Goal: Navigation & Orientation: Find specific page/section

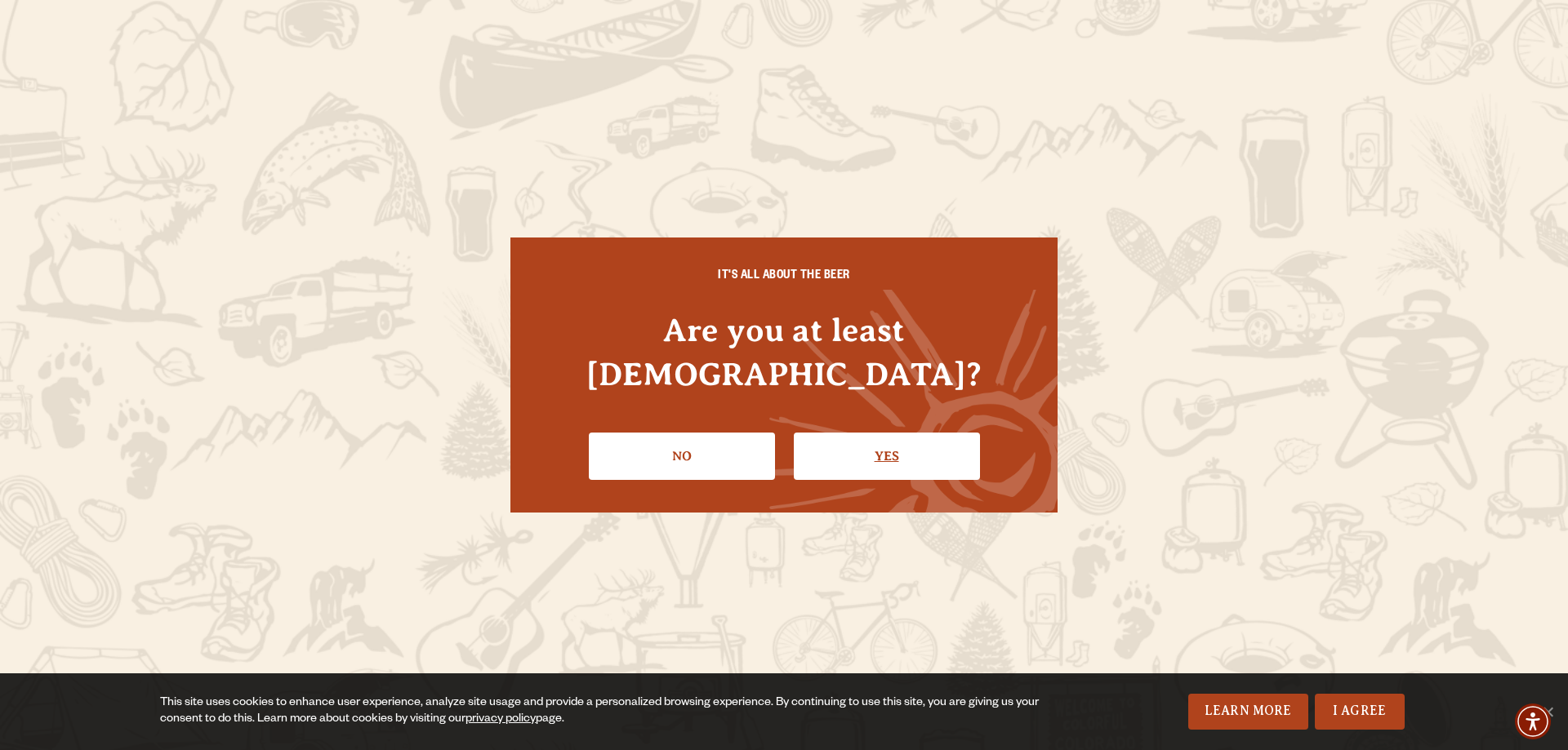
click at [876, 432] on link "Yes" at bounding box center [887, 456] width 186 height 47
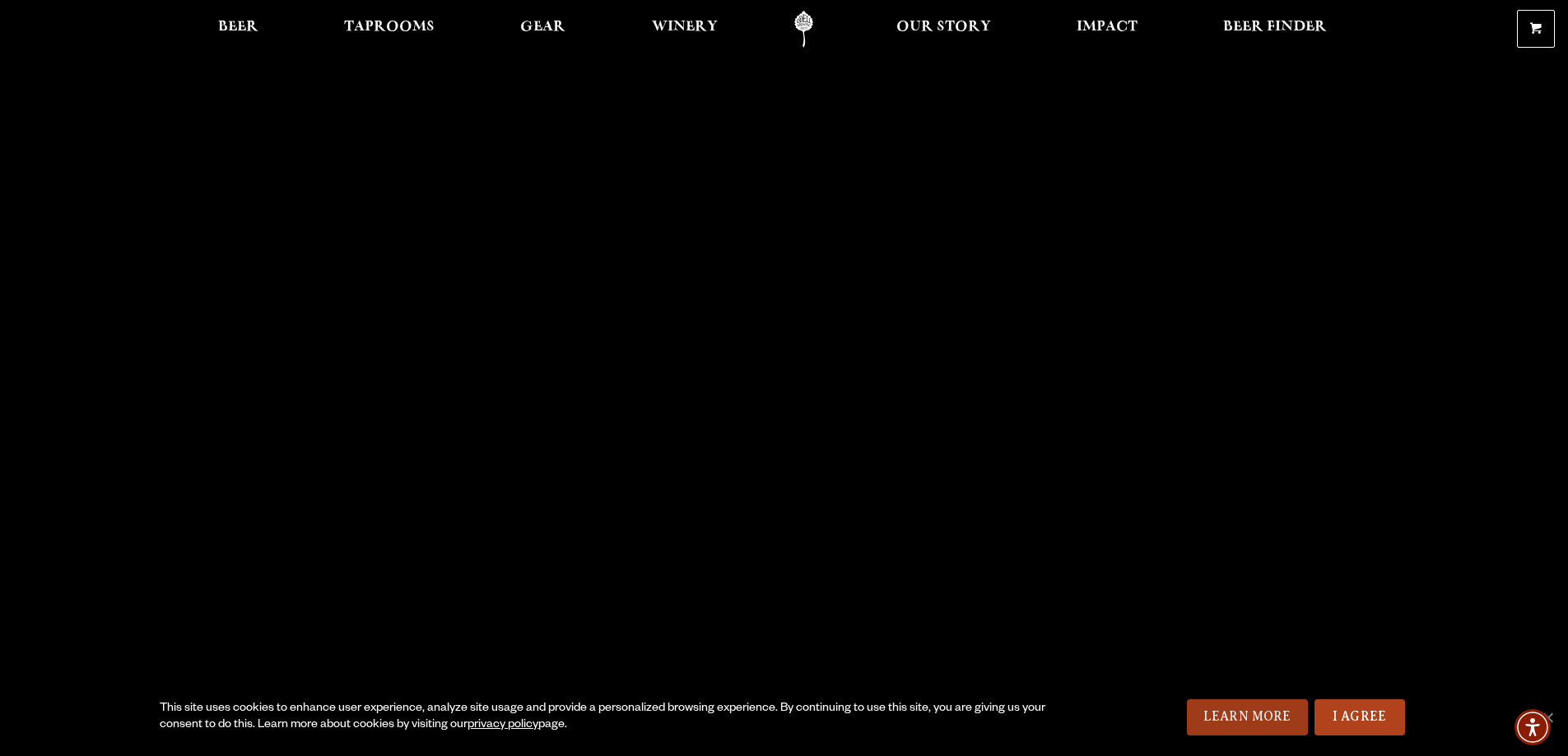
click at [1229, 714] on link "Learn More" at bounding box center [1247, 717] width 121 height 36
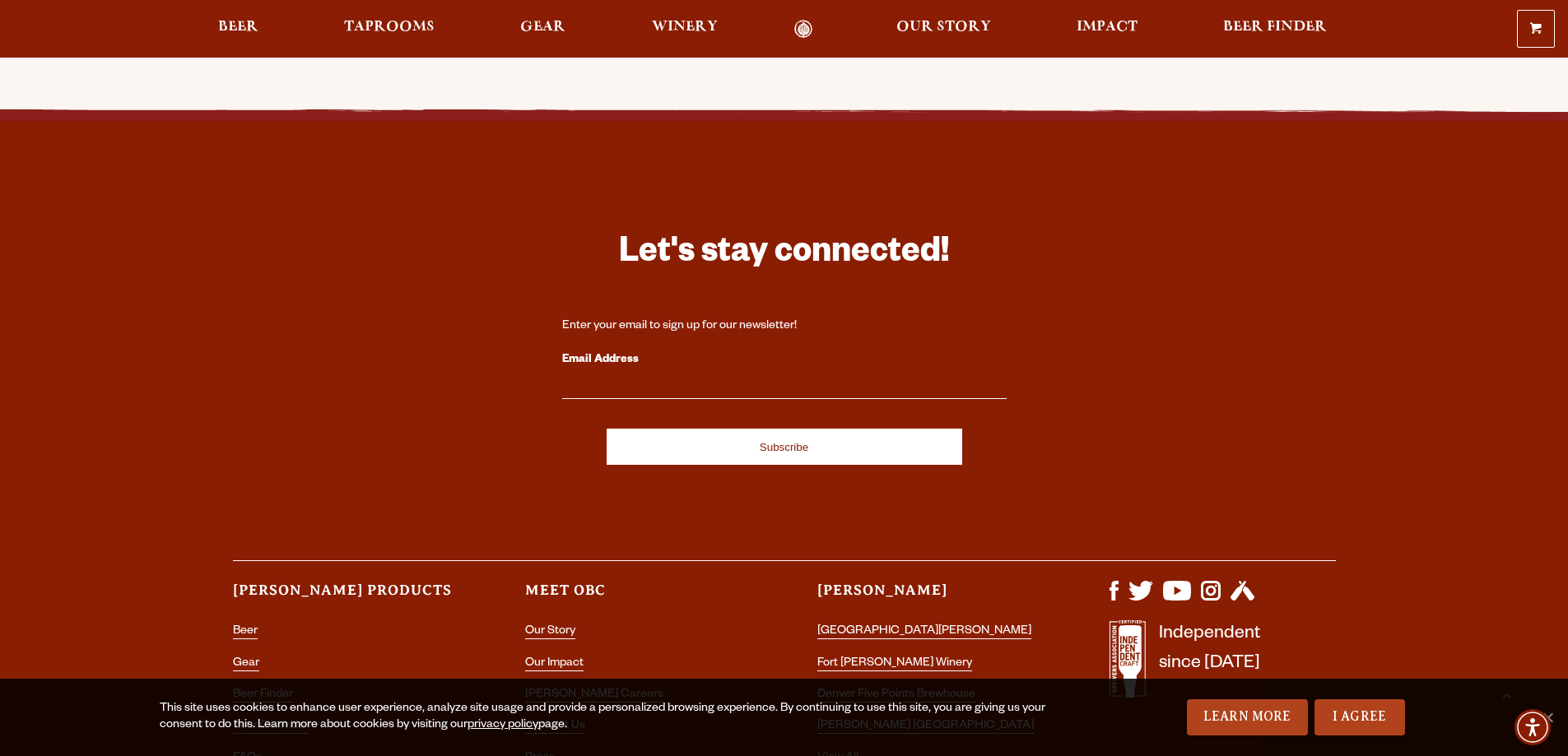
scroll to position [4032, 0]
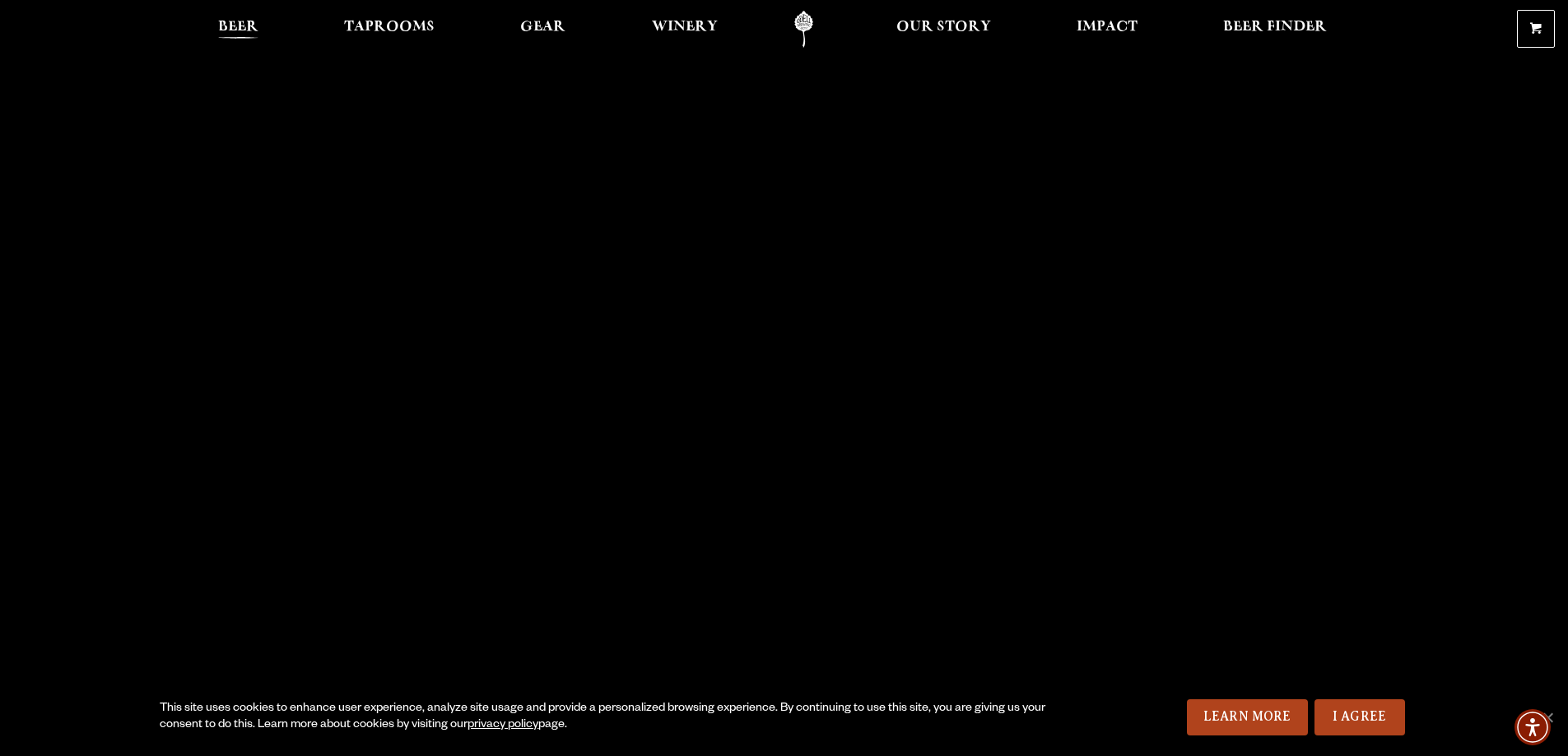
click at [218, 23] on span "Beer" at bounding box center [238, 27] width 41 height 14
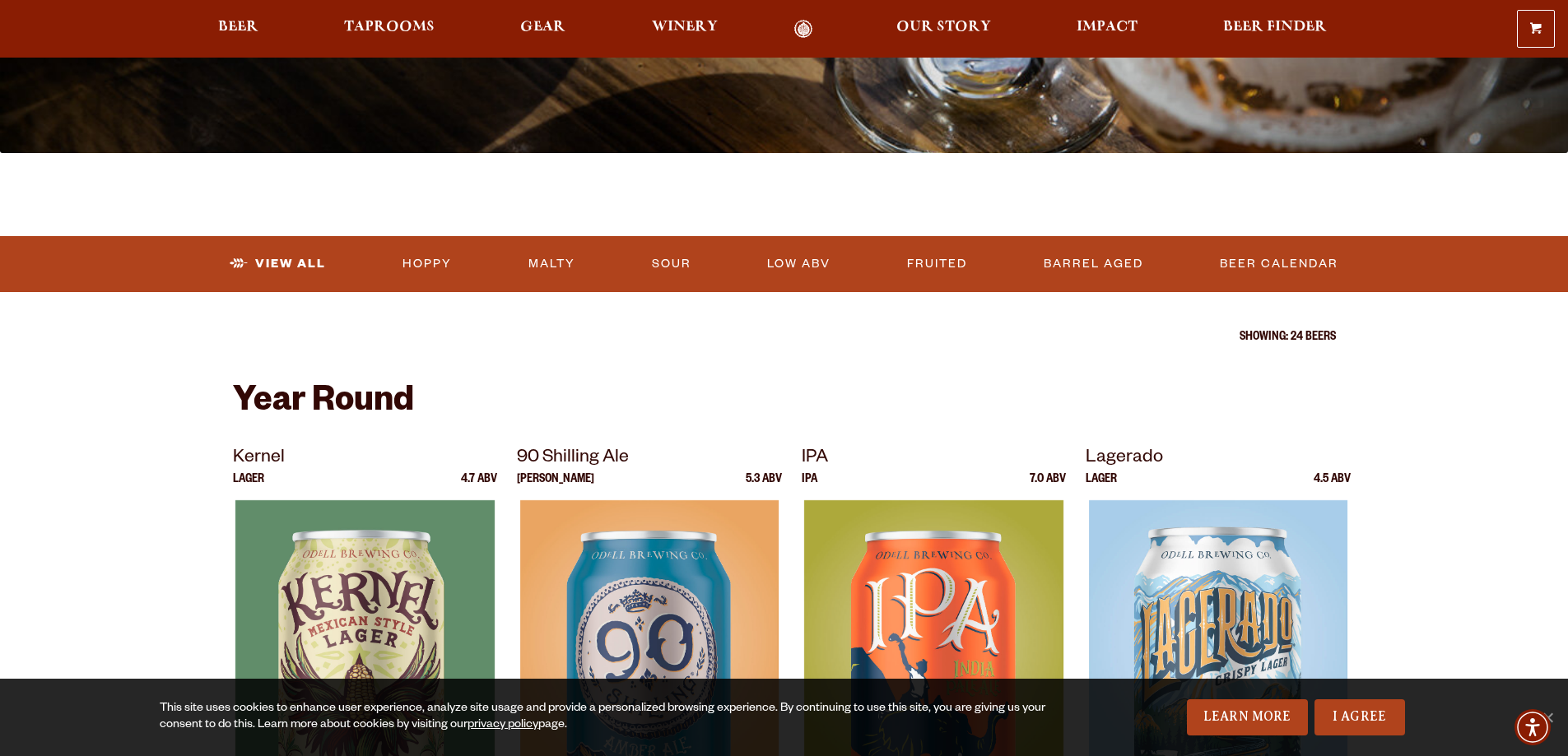
scroll to position [82, 0]
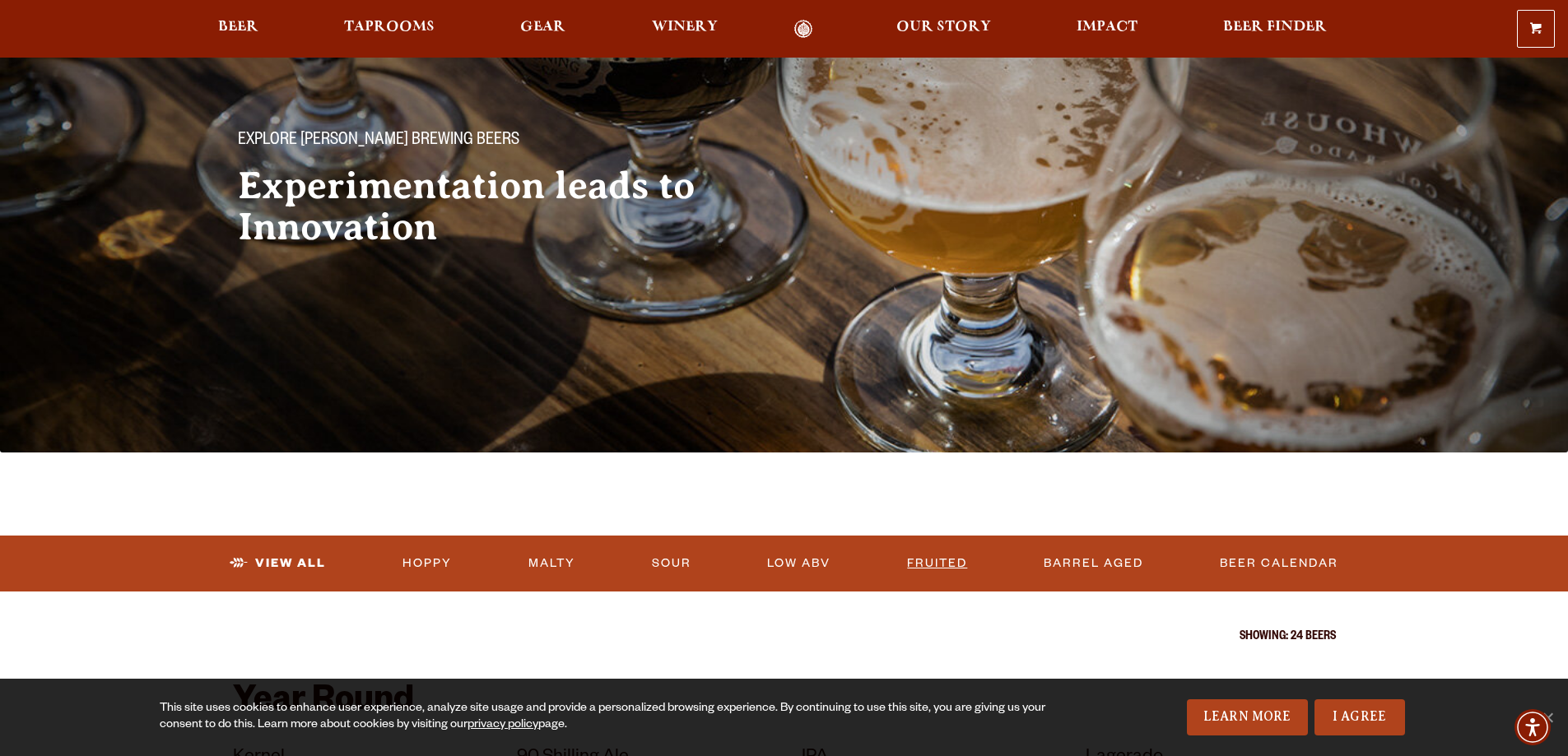
click at [974, 574] on link "Fruited" at bounding box center [937, 564] width 73 height 38
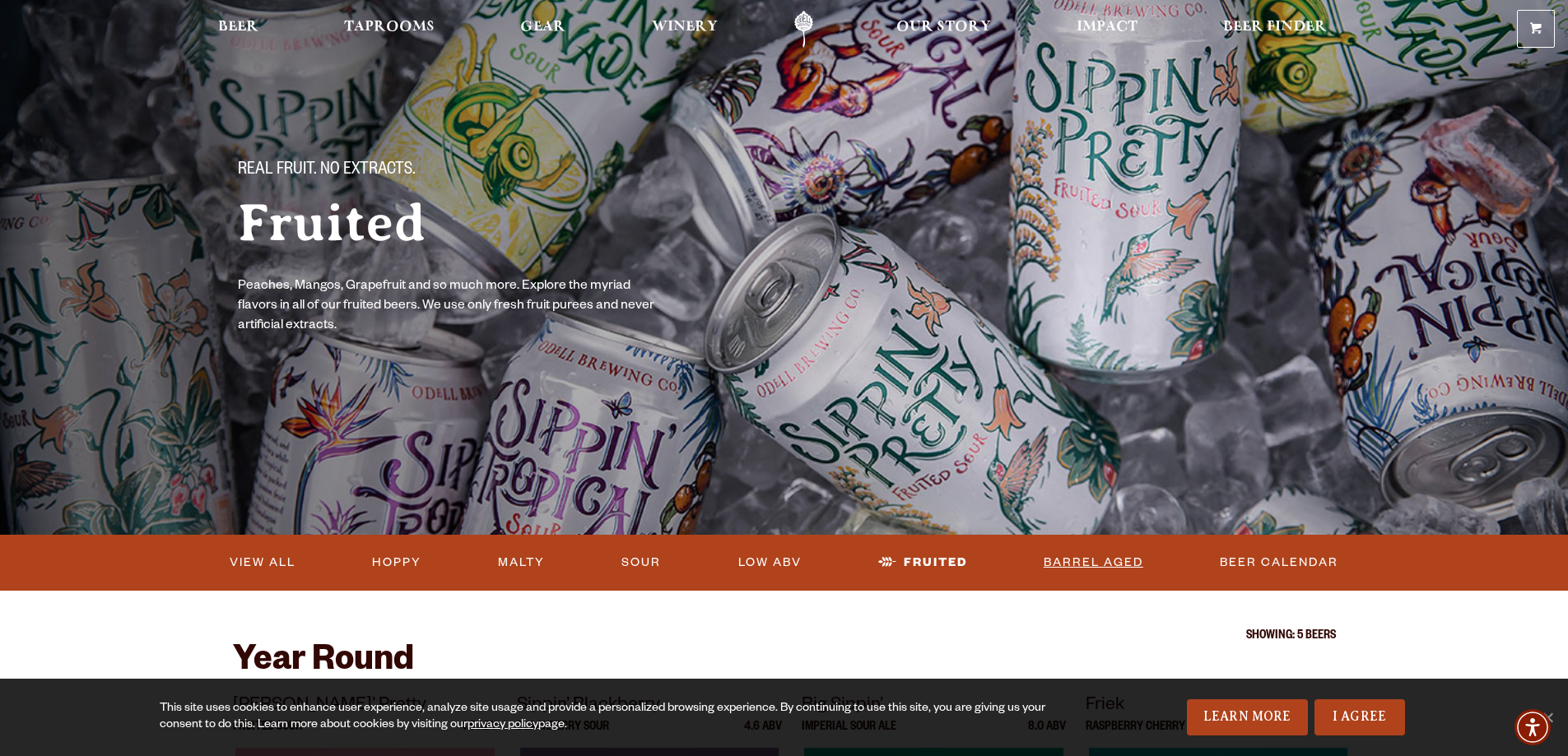
click at [1150, 561] on link "Barrel Aged" at bounding box center [1093, 563] width 113 height 38
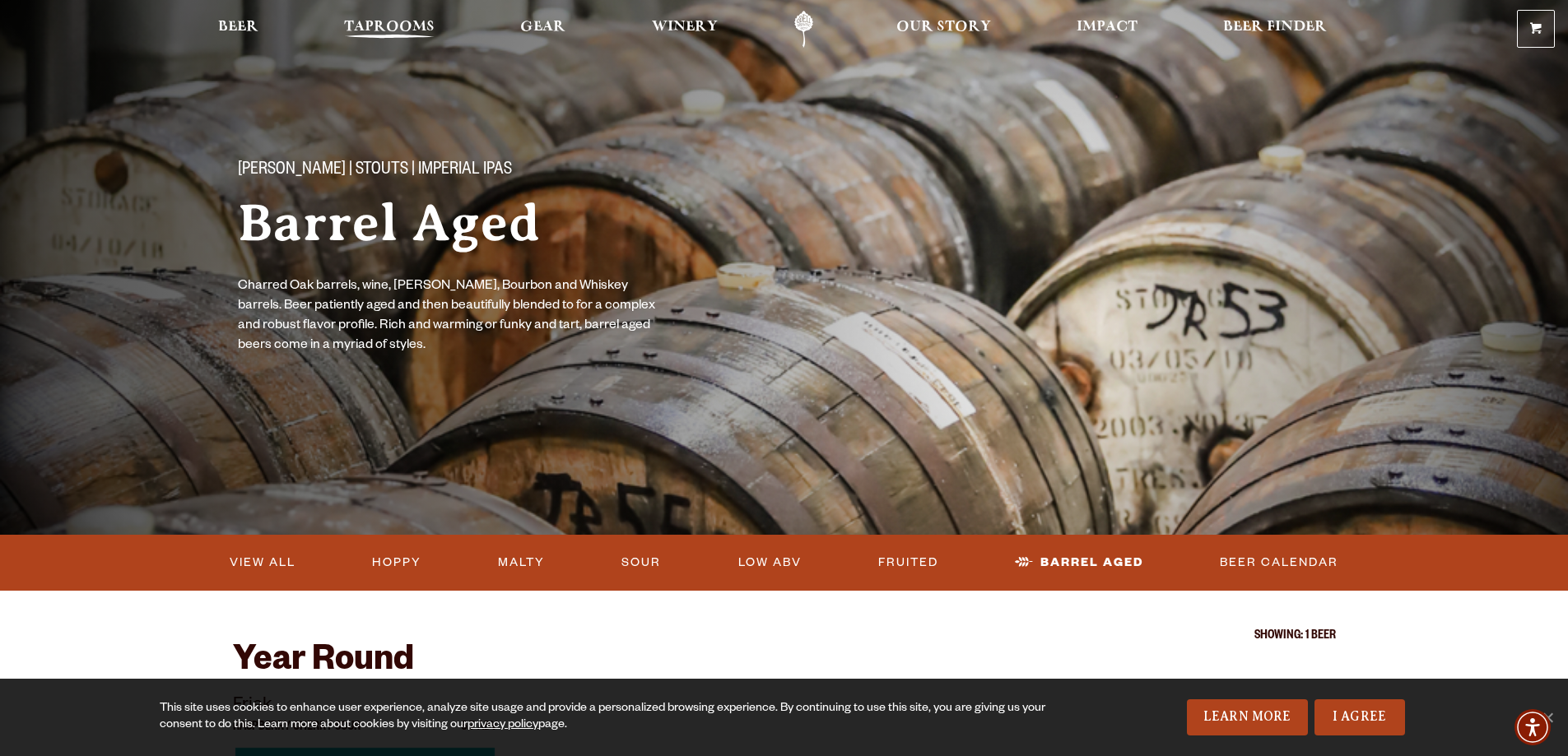
click at [344, 32] on span "Taprooms" at bounding box center [389, 27] width 91 height 14
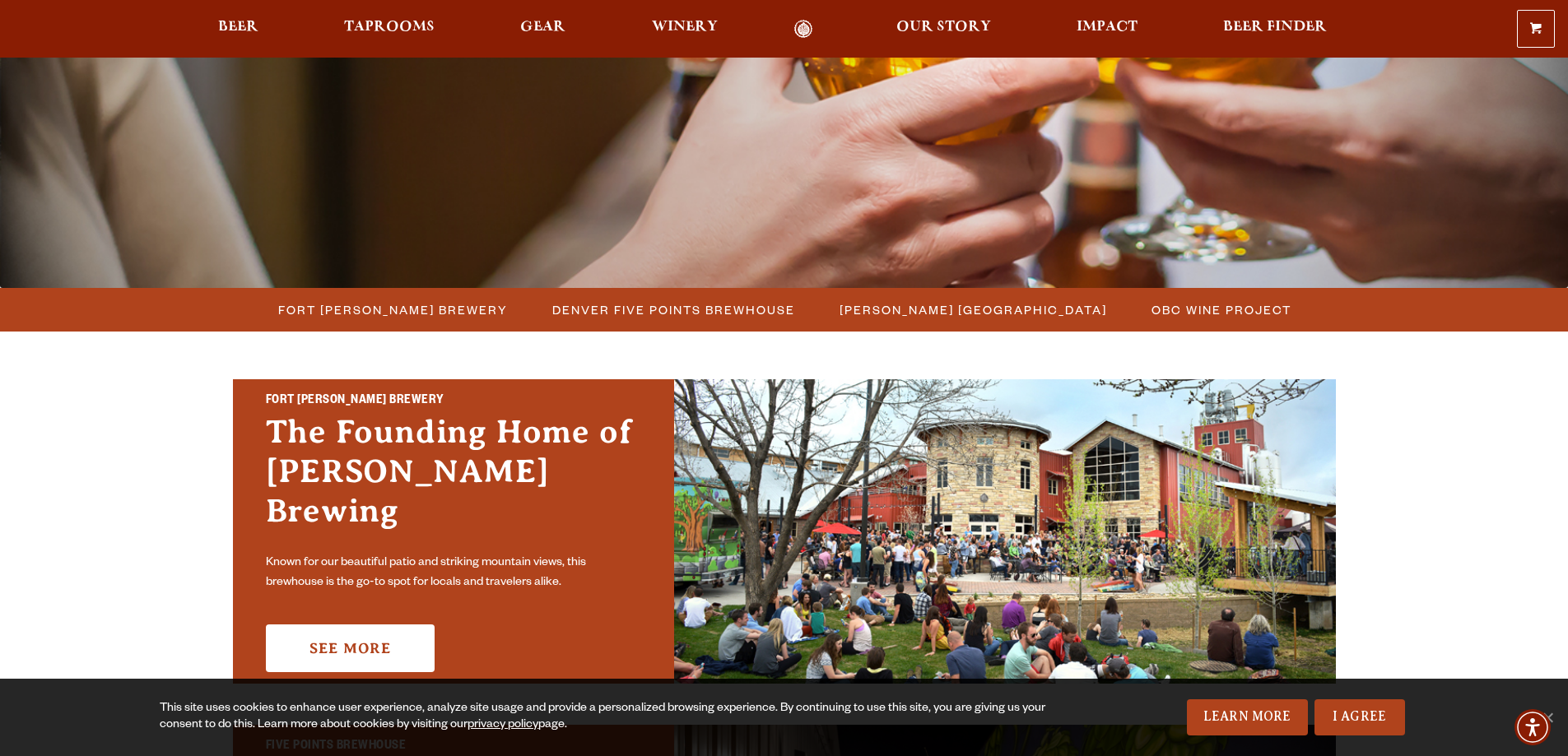
scroll to position [329, 0]
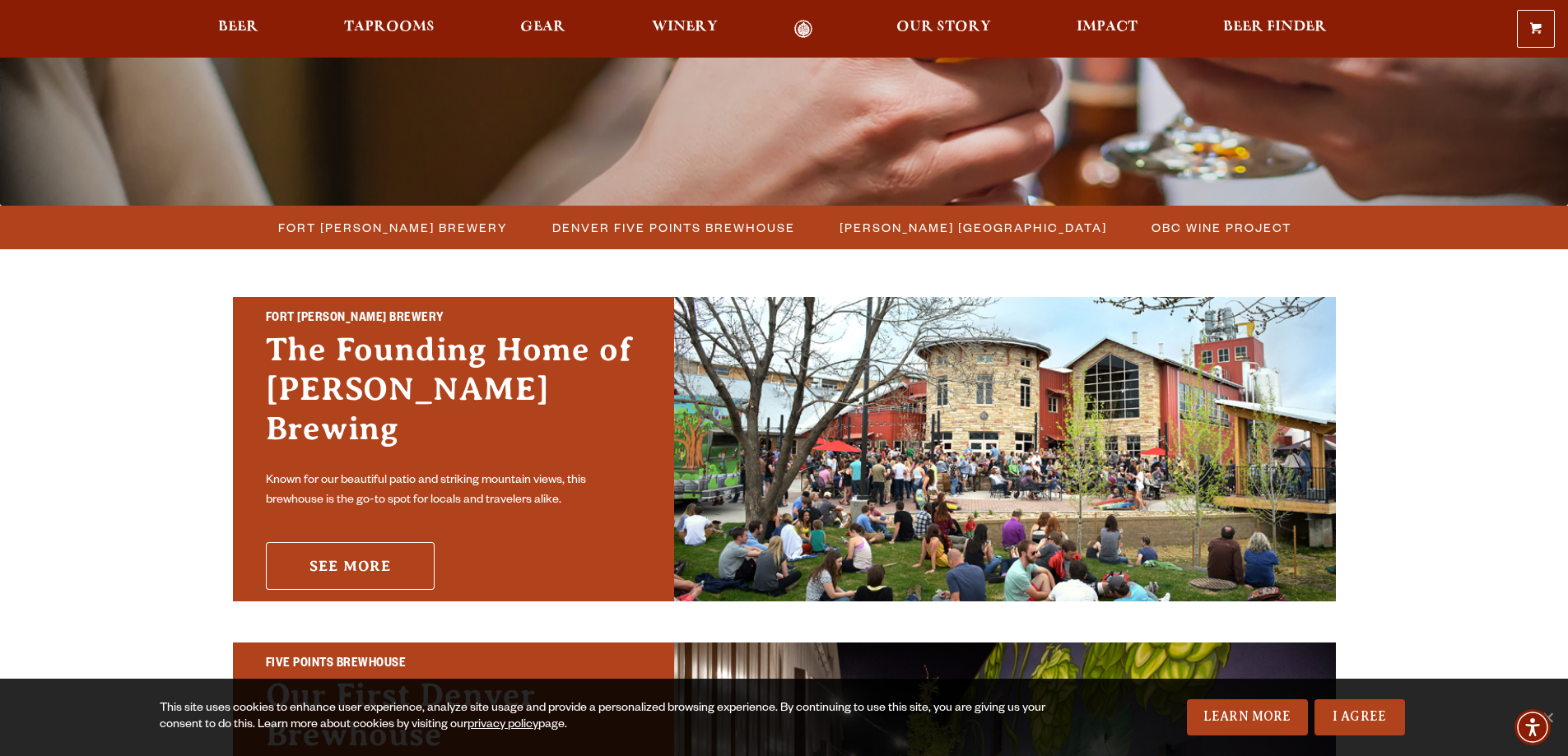
click at [270, 542] on link "See More" at bounding box center [350, 566] width 169 height 47
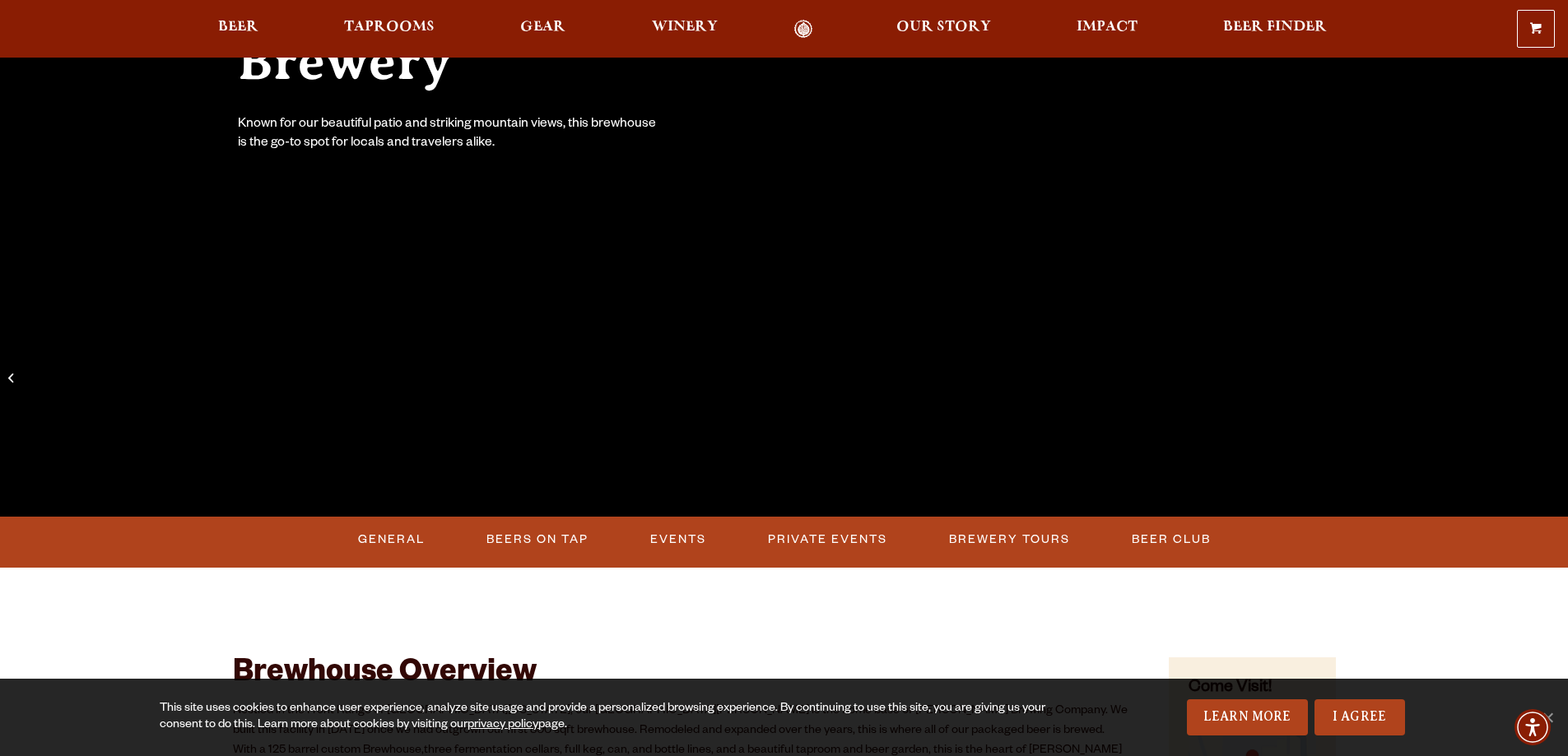
scroll to position [329, 0]
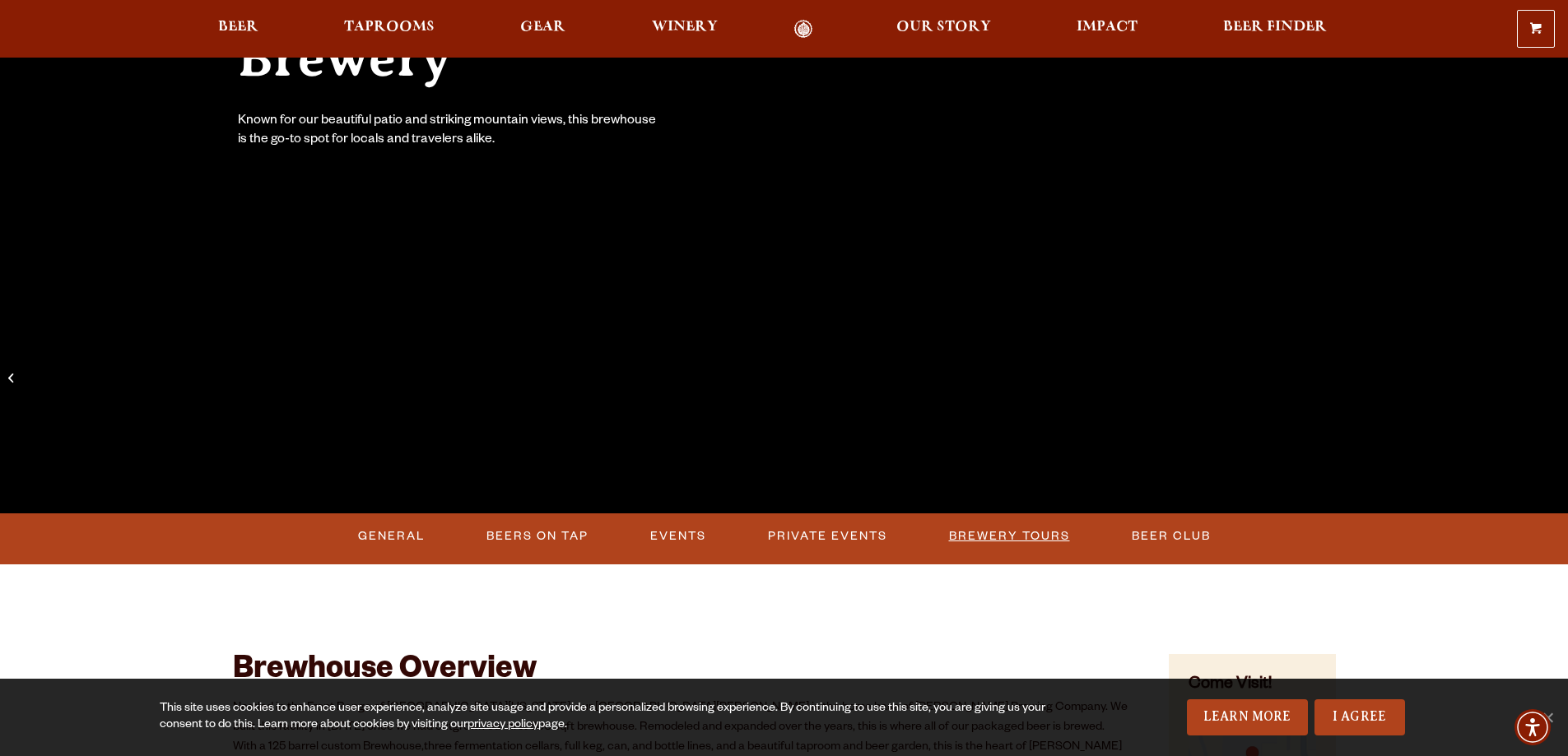
click at [979, 542] on link "Brewery Tours" at bounding box center [1010, 536] width 134 height 38
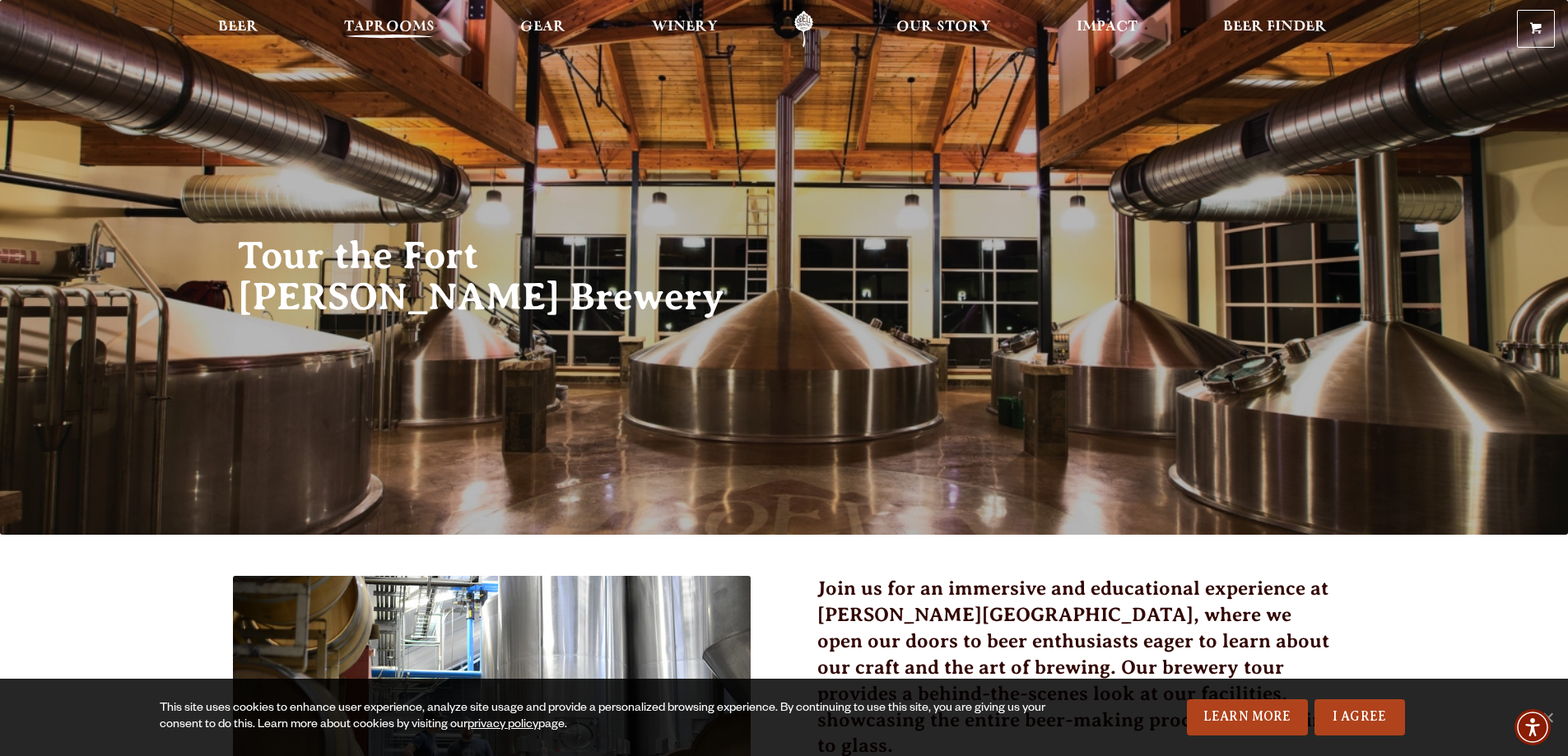
click at [344, 26] on span "Taprooms" at bounding box center [389, 27] width 91 height 14
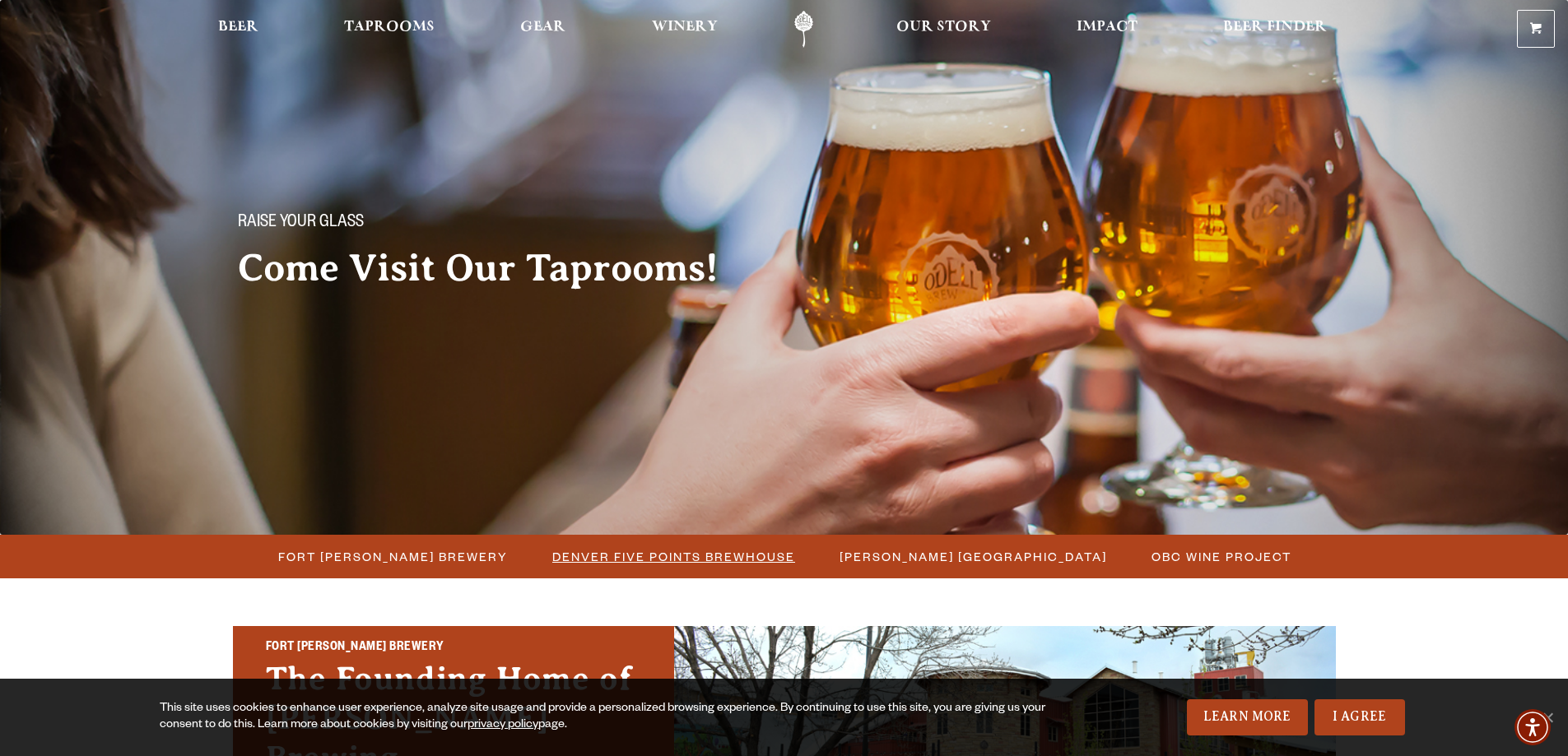
click at [638, 564] on span "Denver Five Points Brewhouse" at bounding box center [673, 557] width 243 height 24
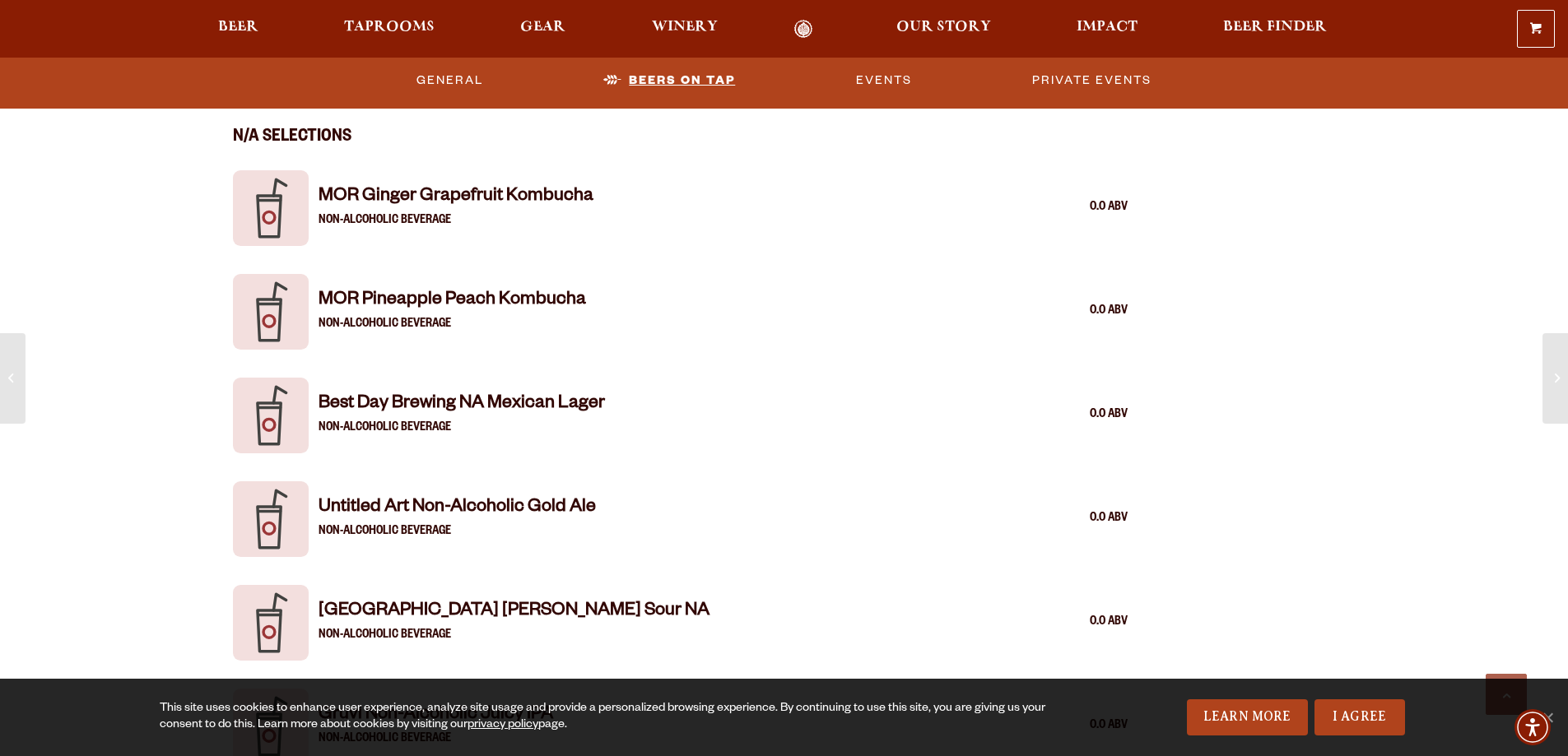
scroll to position [3044, 0]
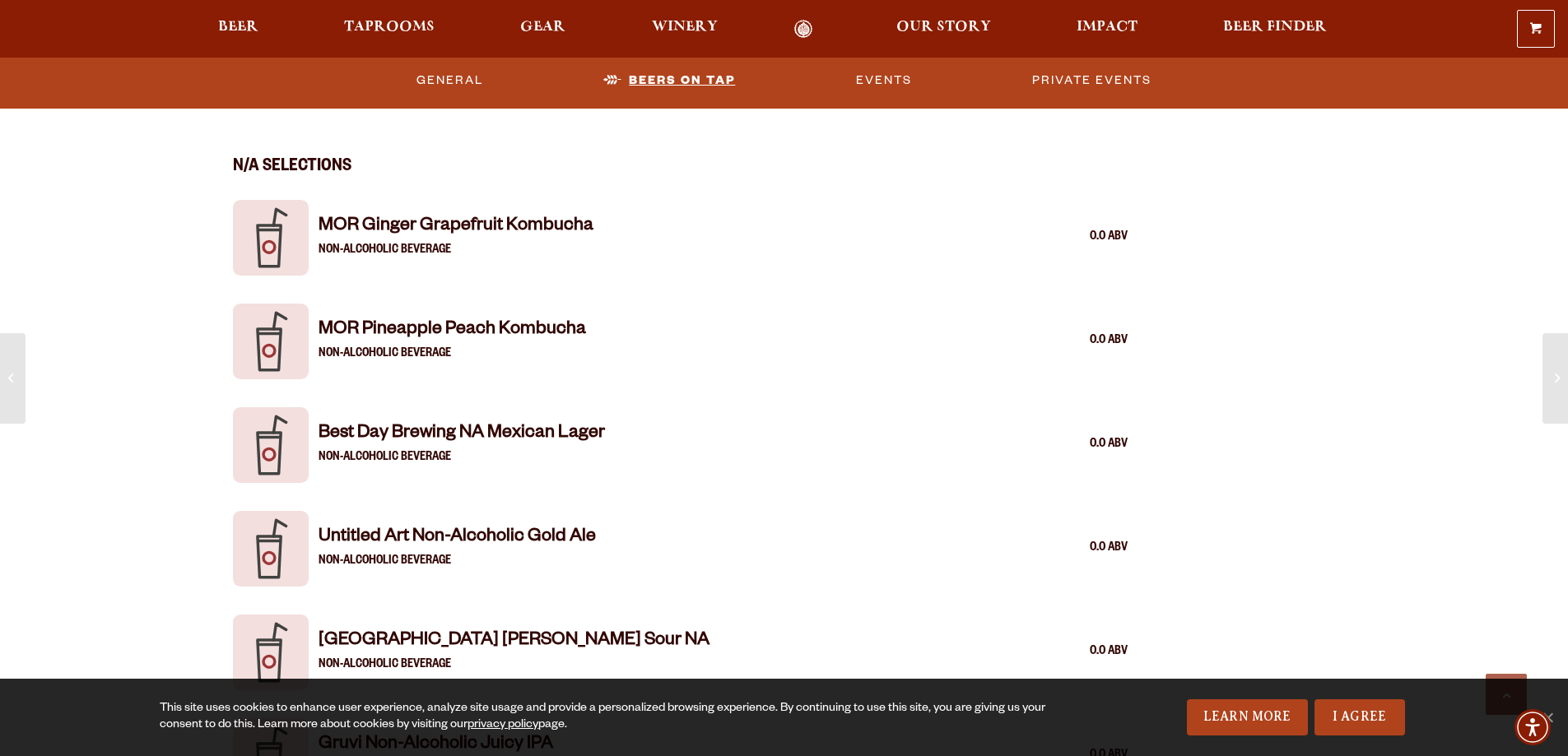
click at [674, 83] on link "Beers on Tap" at bounding box center [669, 81] width 145 height 38
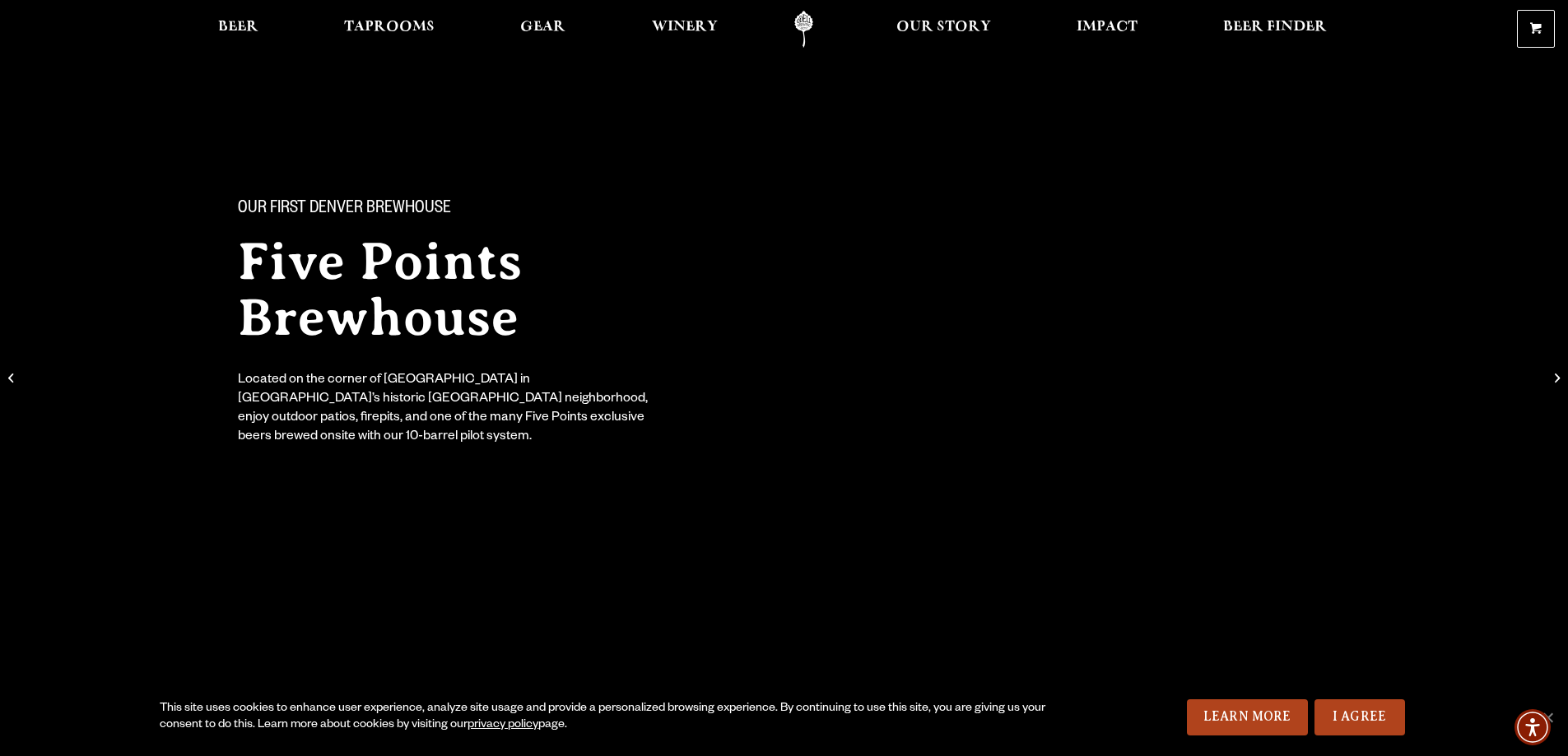
scroll to position [0, 0]
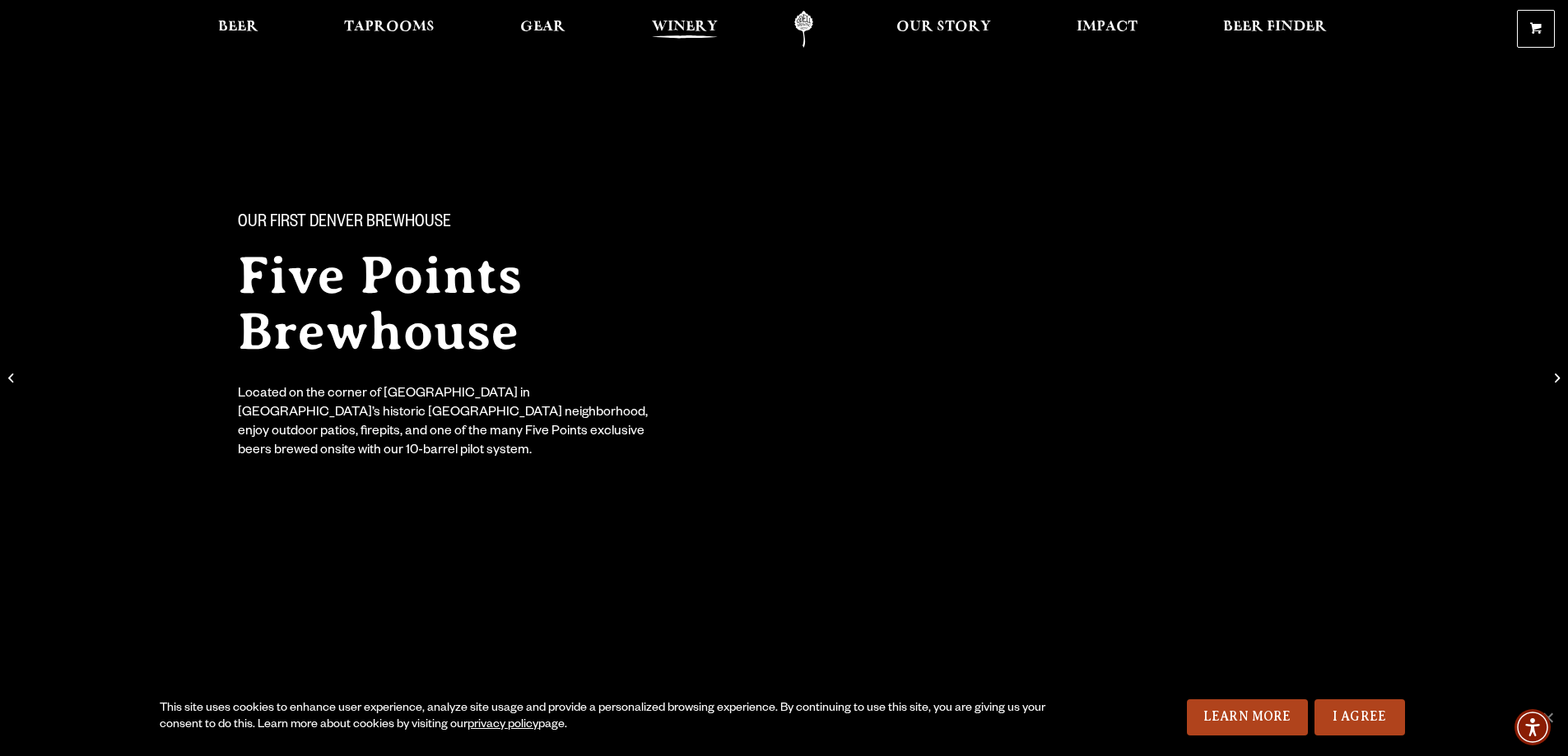
click at [672, 34] on span "Winery" at bounding box center [685, 27] width 66 height 14
